Goal: Information Seeking & Learning: Learn about a topic

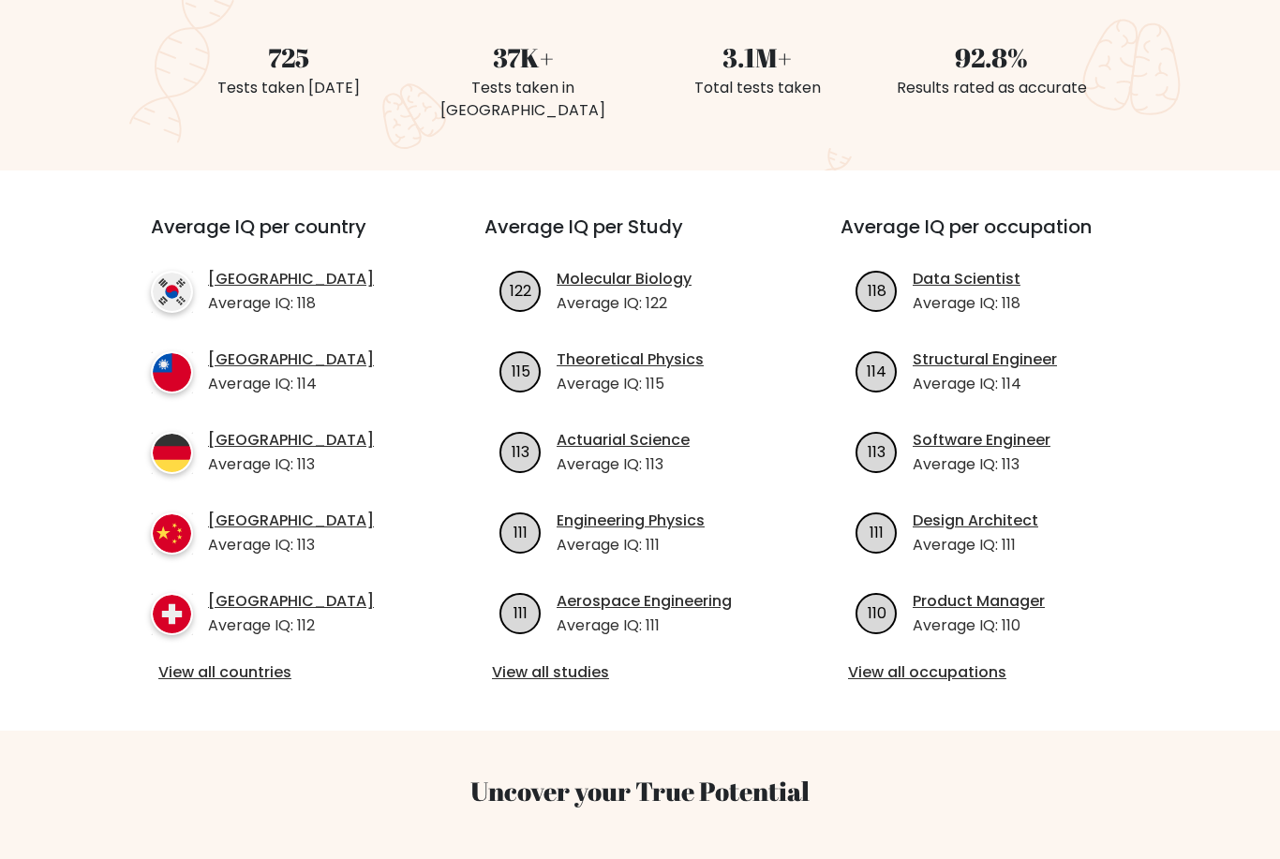
scroll to position [512, 0]
click at [576, 660] on link "View all studies" at bounding box center [640, 671] width 296 height 22
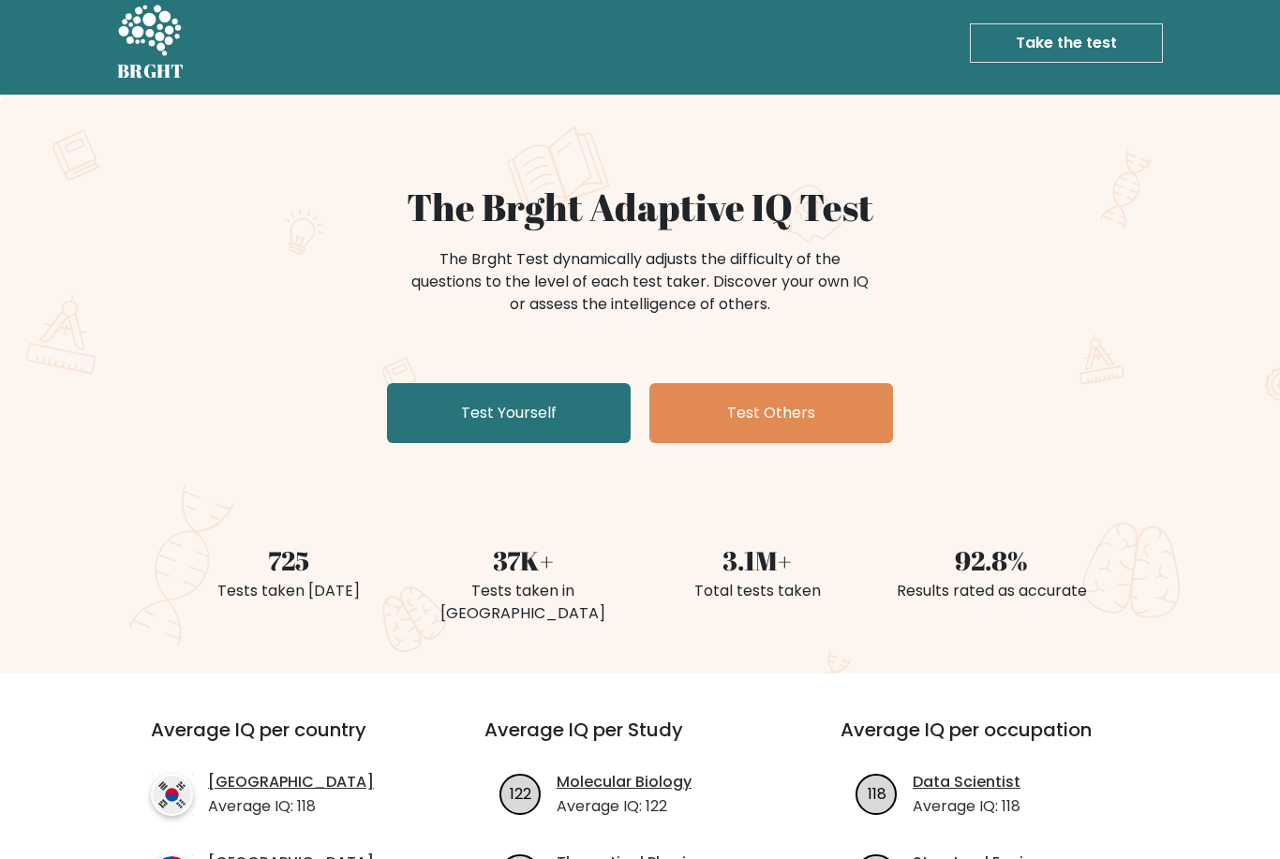
scroll to position [9, 0]
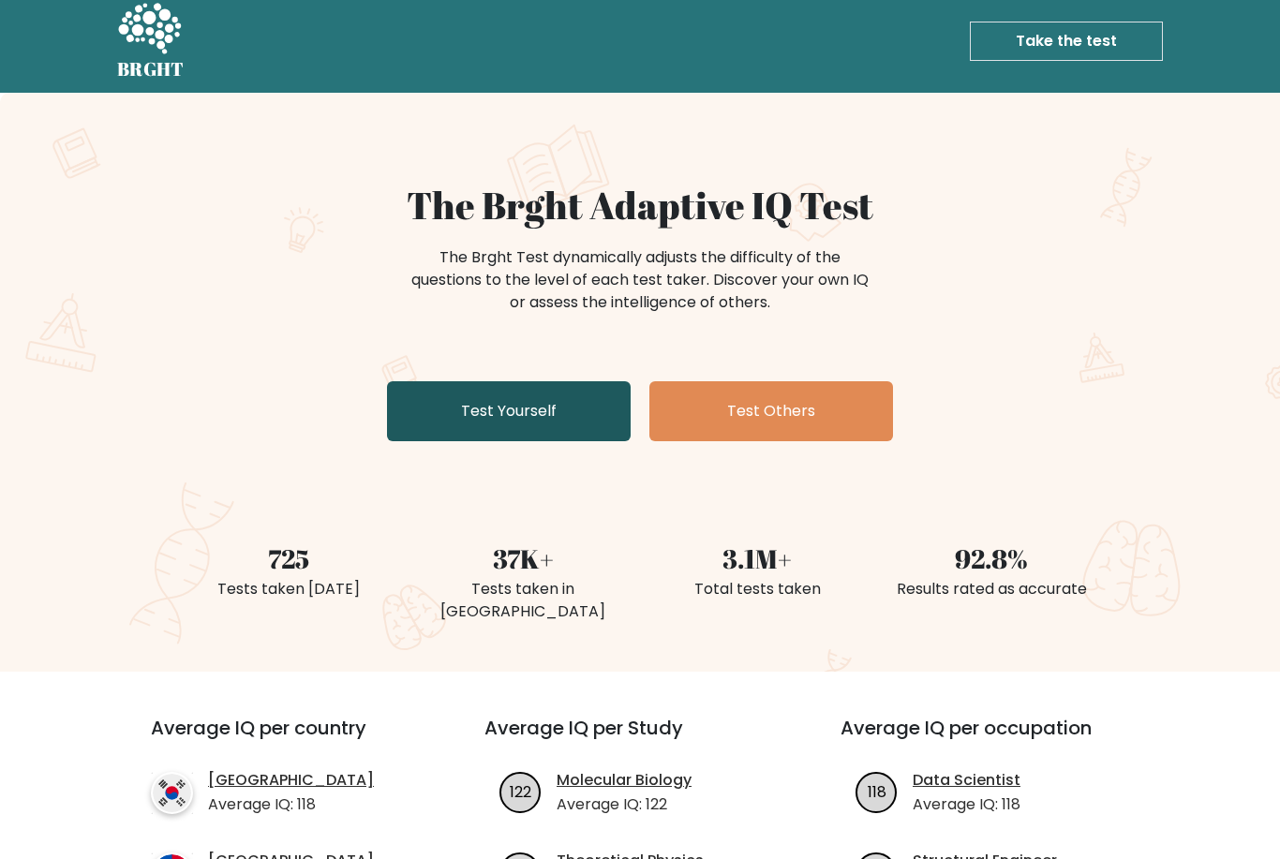
click at [572, 407] on link "Test Yourself" at bounding box center [509, 412] width 244 height 60
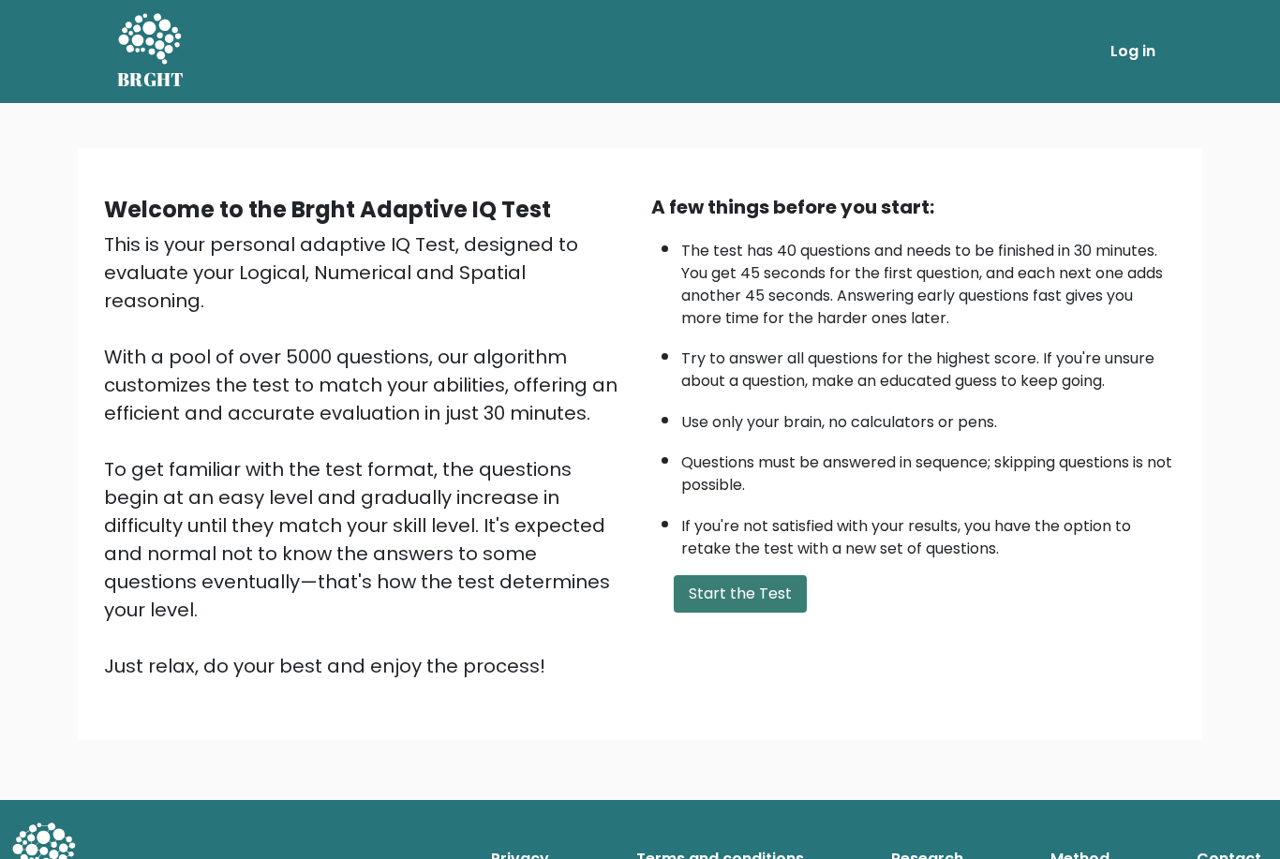
click at [743, 613] on button "Start the Test" at bounding box center [740, 593] width 133 height 37
click at [748, 613] on button "Start the Test" at bounding box center [740, 593] width 133 height 37
click at [150, 78] on h5 "BRGHT" at bounding box center [150, 79] width 67 height 22
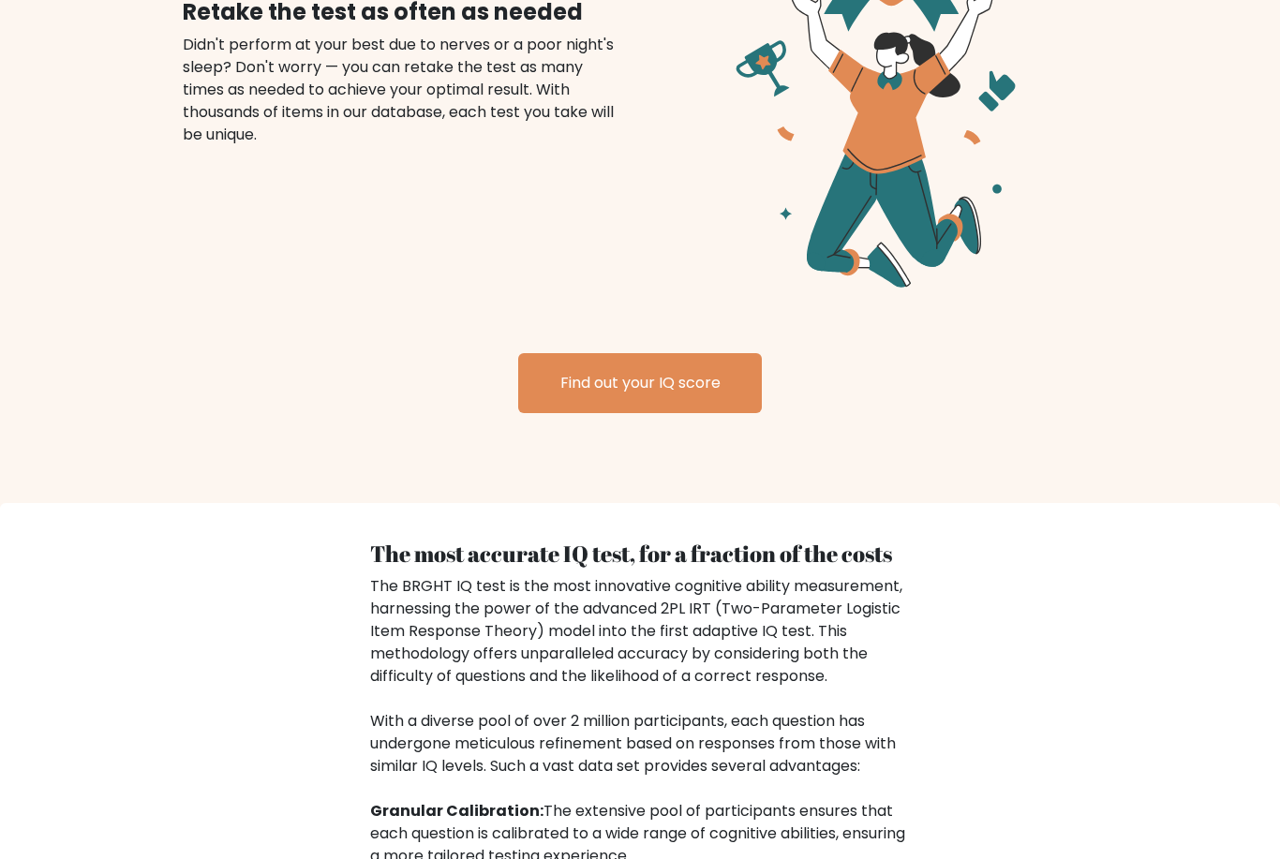
scroll to position [2342, 0]
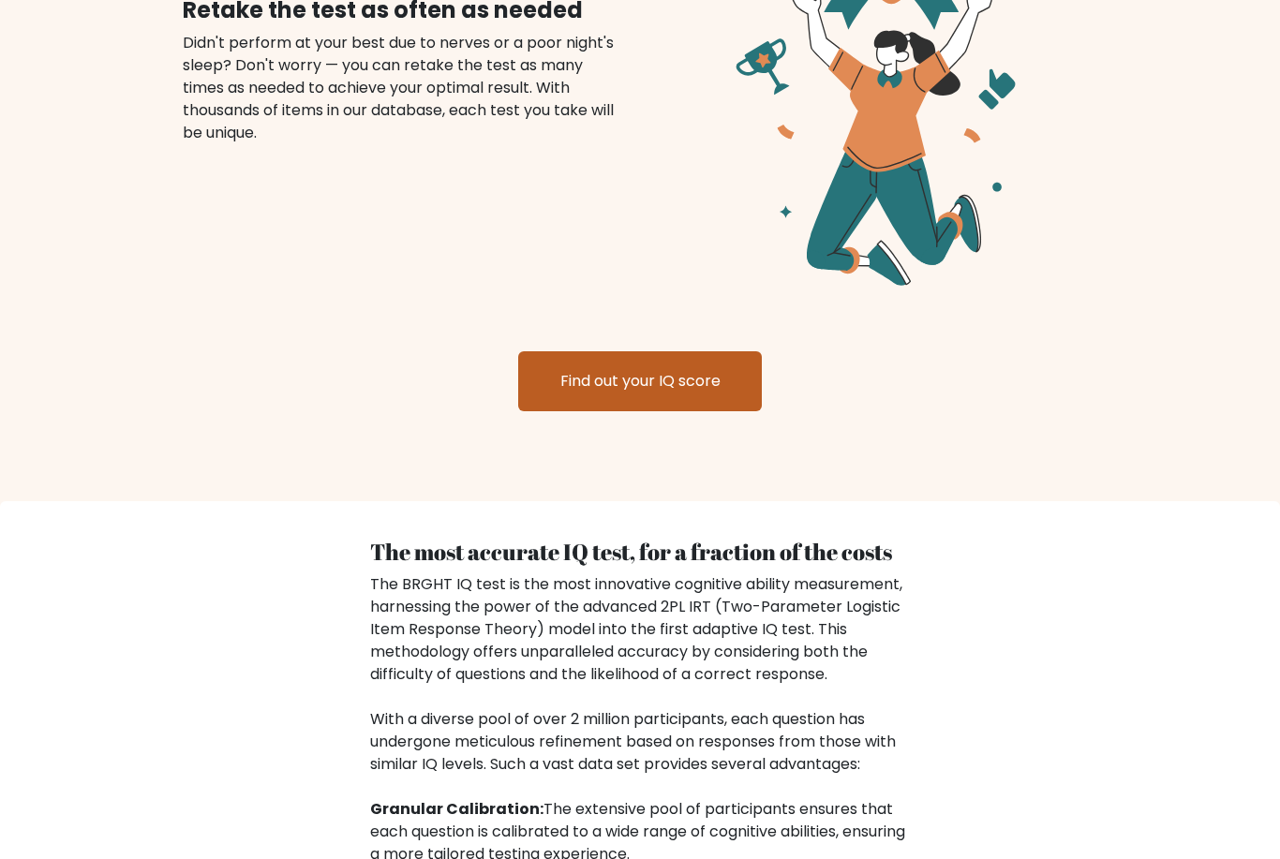
click at [672, 367] on link "Find out your IQ score" at bounding box center [640, 381] width 244 height 60
